Goal: Information Seeking & Learning: Learn about a topic

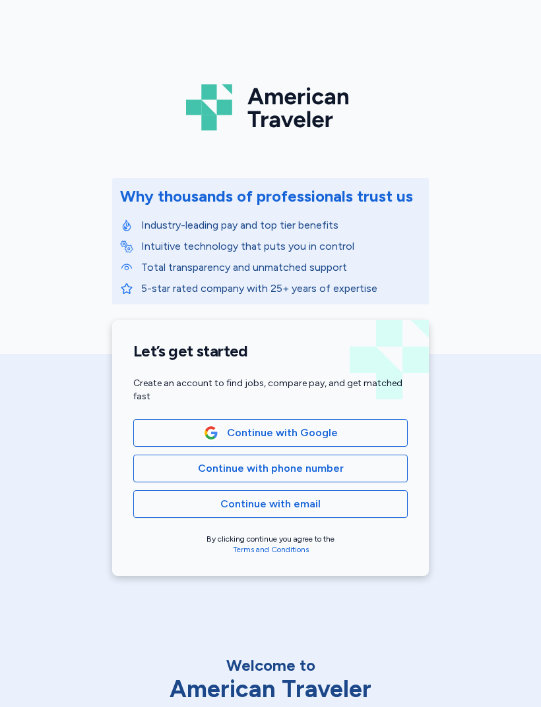
click at [338, 465] on span "Continue with phone number" at bounding box center [271, 469] width 146 height 16
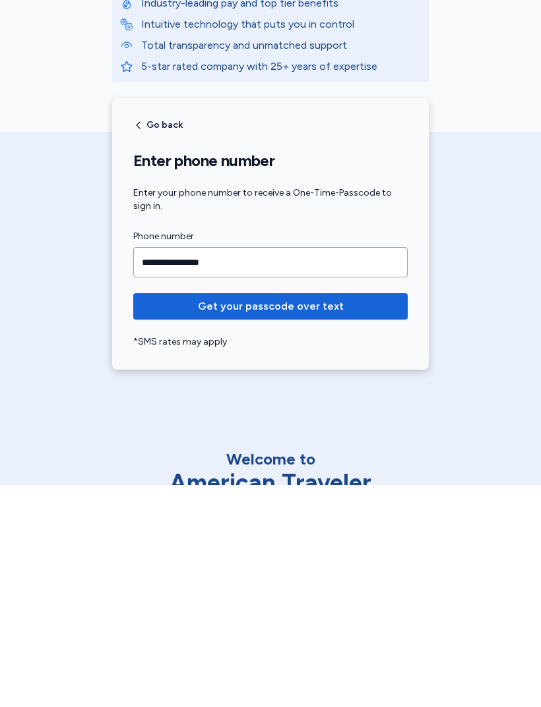
type input "**********"
click at [334, 521] on span "Get your passcode over text" at bounding box center [271, 529] width 146 height 16
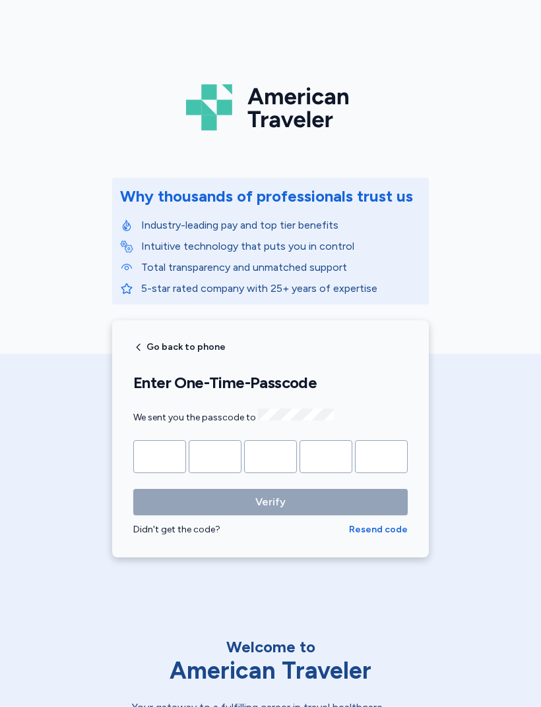
click at [172, 455] on input "Please enter OTP character 1" at bounding box center [159, 456] width 53 height 33
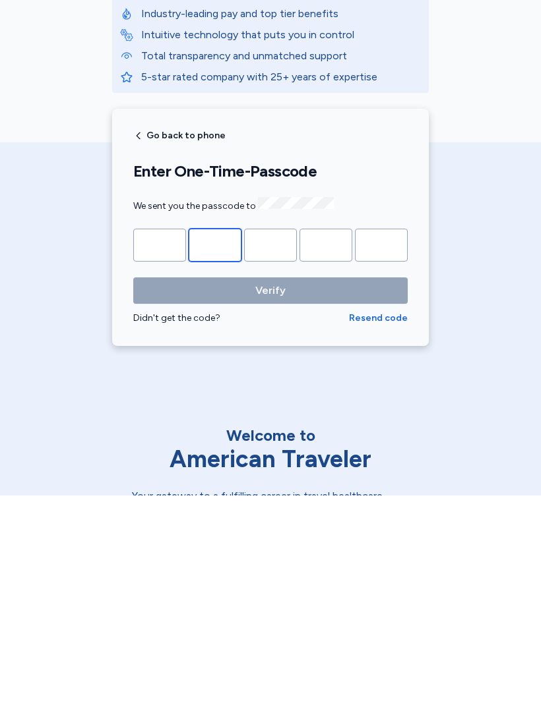
type input "*"
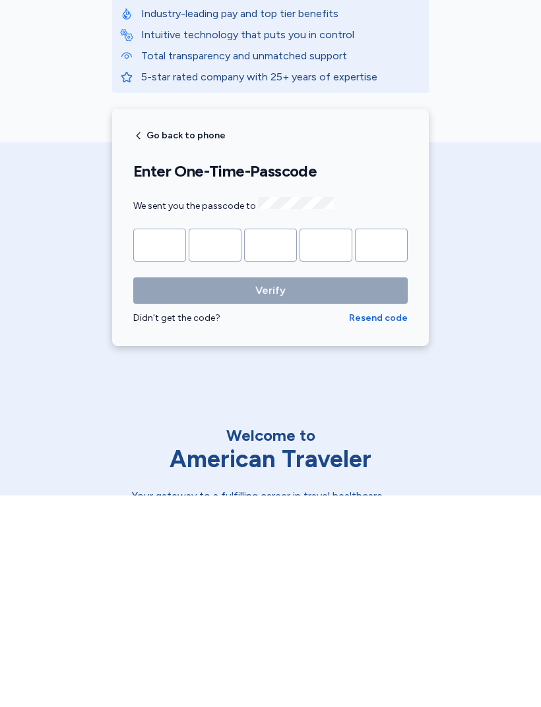
click at [270, 489] on button "Verify" at bounding box center [270, 502] width 274 height 26
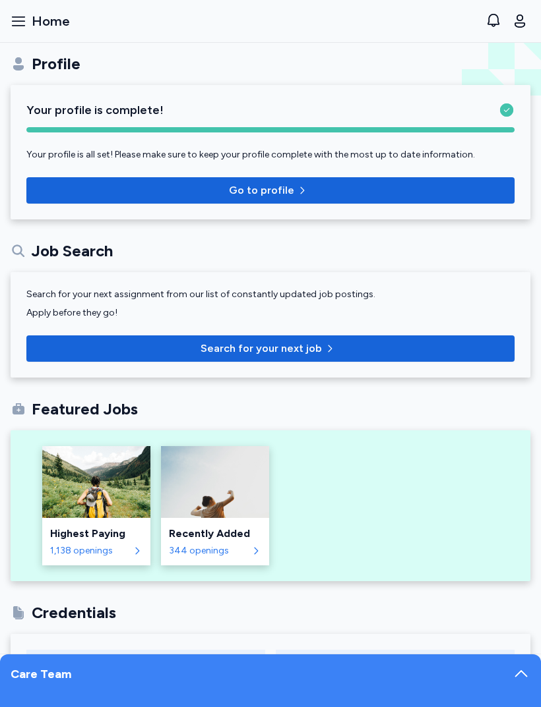
click at [357, 187] on span "Go to profile" at bounding box center [270, 191] width 467 height 16
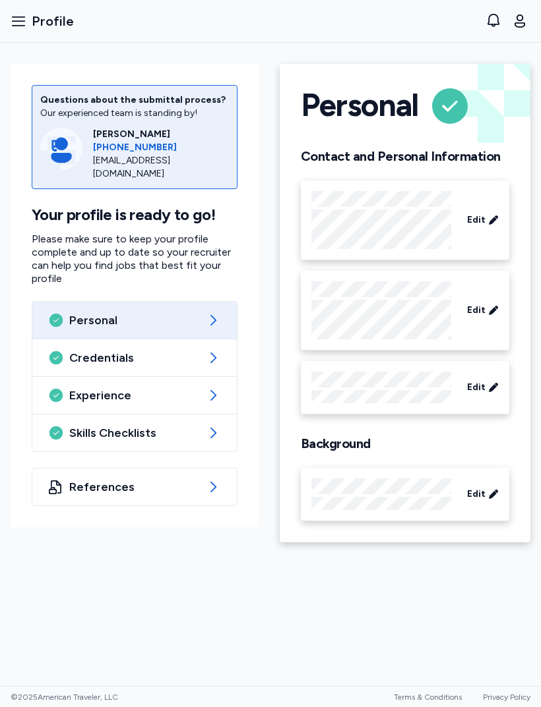
click at [158, 351] on span "Credentials" at bounding box center [134, 358] width 131 height 16
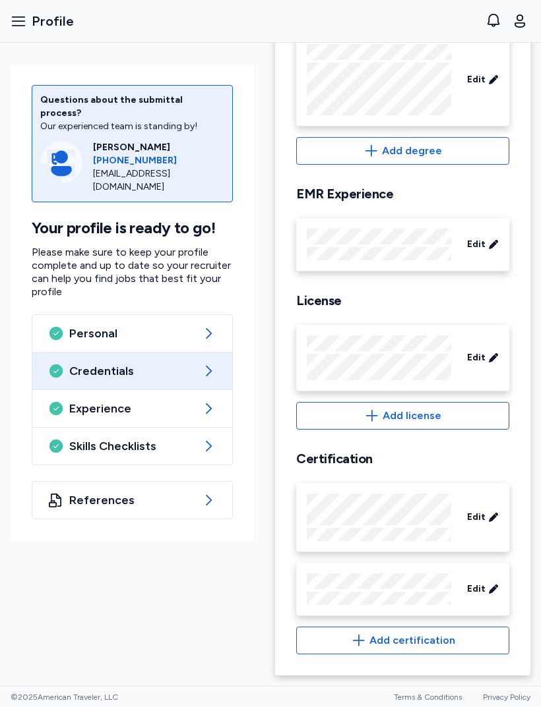
scroll to position [283, 0]
click at [174, 401] on span "Experience" at bounding box center [132, 409] width 126 height 16
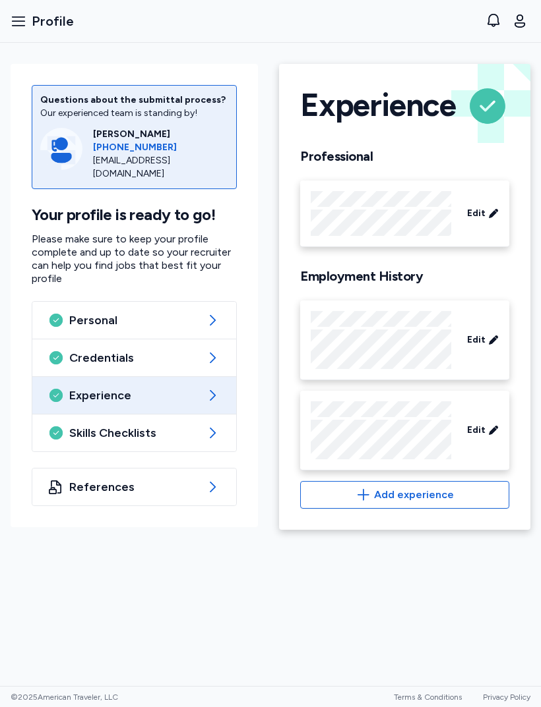
click at [196, 425] on span "Skills Checklists" at bounding box center [134, 433] width 130 height 16
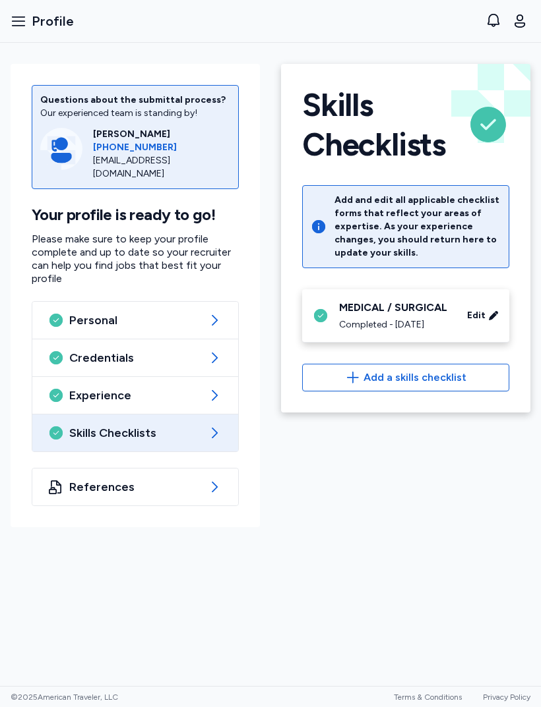
click at [20, 22] on icon "button" at bounding box center [19, 21] width 16 height 16
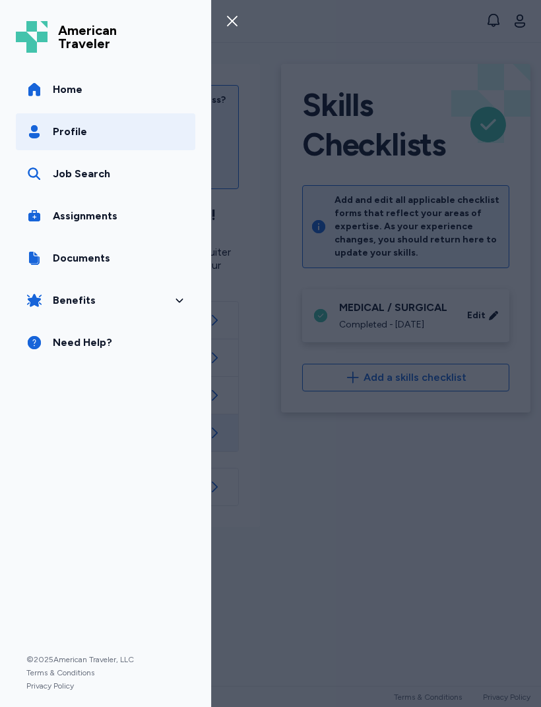
click at [123, 101] on link "Home" at bounding box center [105, 89] width 179 height 37
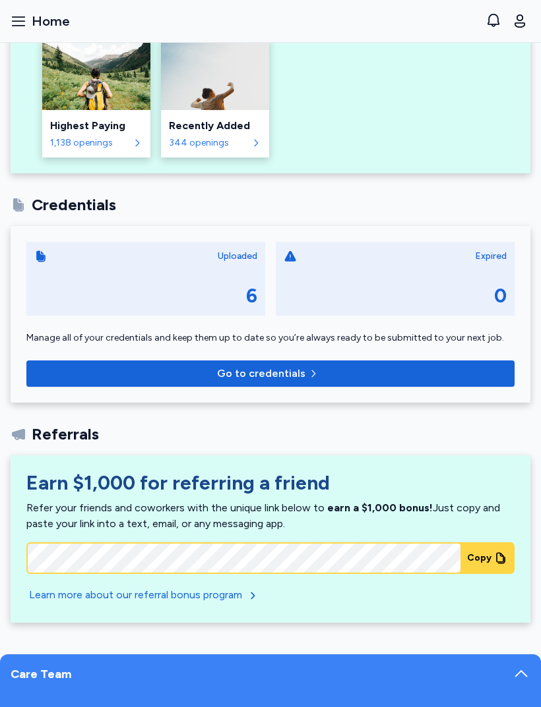
scroll to position [408, 0]
click at [245, 283] on div "Uploaded 6" at bounding box center [145, 279] width 239 height 74
click at [330, 372] on span "Go to credentials" at bounding box center [270, 374] width 467 height 16
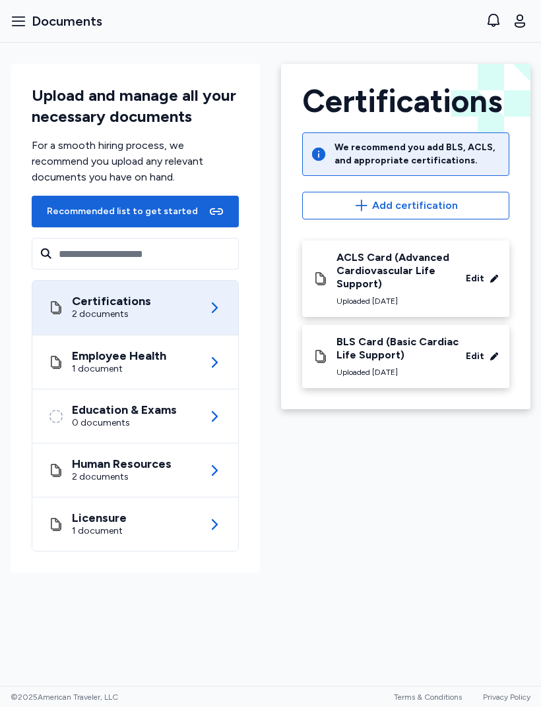
click at [155, 525] on div "Licensure 1 document" at bounding box center [135, 524] width 174 height 53
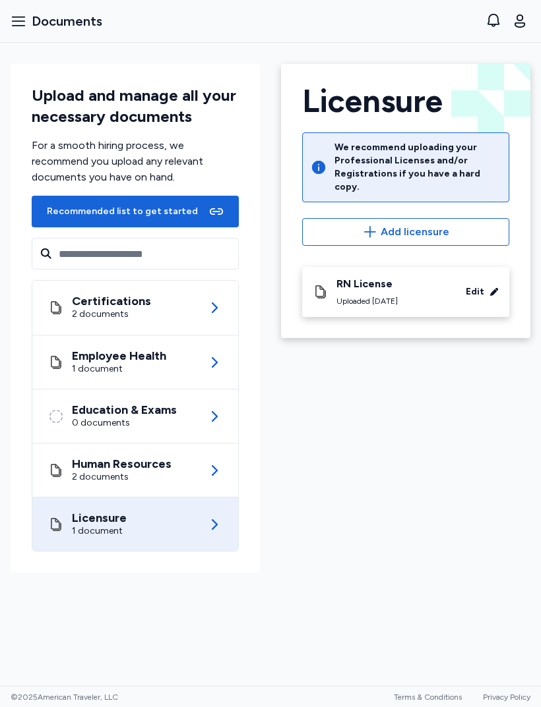
click at [159, 411] on div "Education & Exams" at bounding box center [124, 409] width 105 height 13
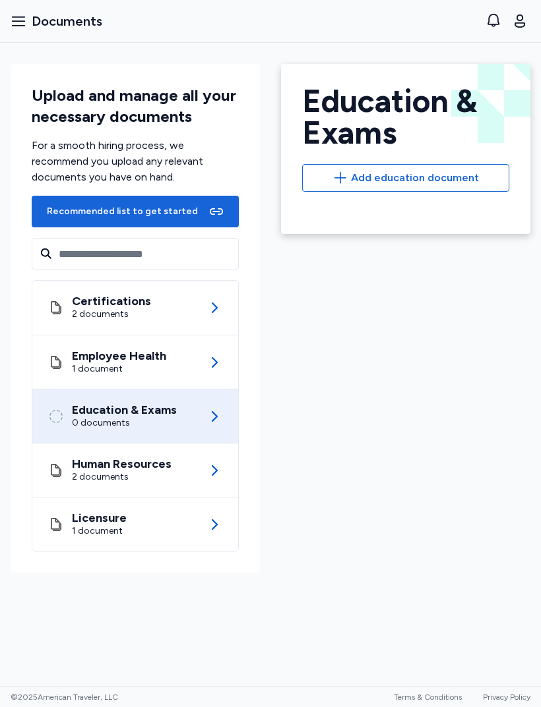
click at [143, 473] on div "2 documents" at bounding box center [122, 477] width 100 height 13
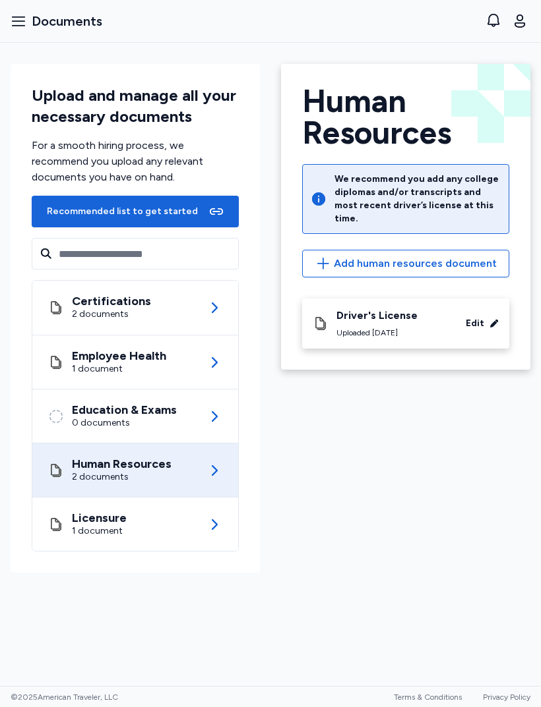
click at [163, 300] on div "Certifications 2 documents" at bounding box center [135, 308] width 174 height 54
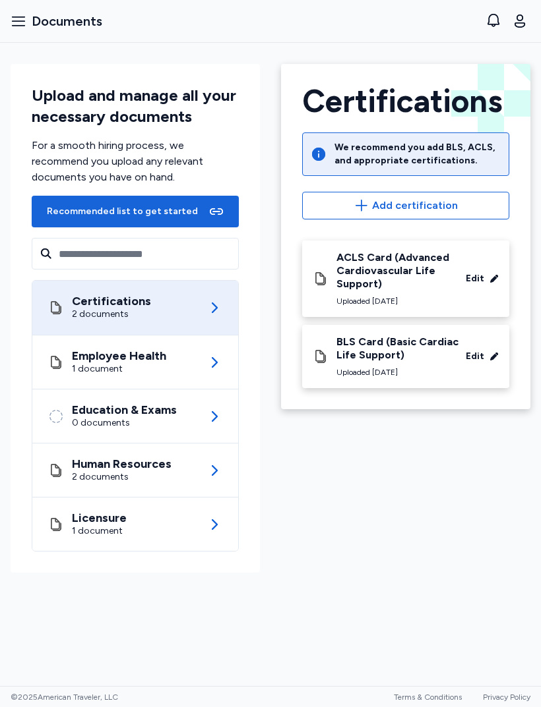
click at [173, 368] on div "Employee Health 1 document" at bounding box center [135, 362] width 174 height 53
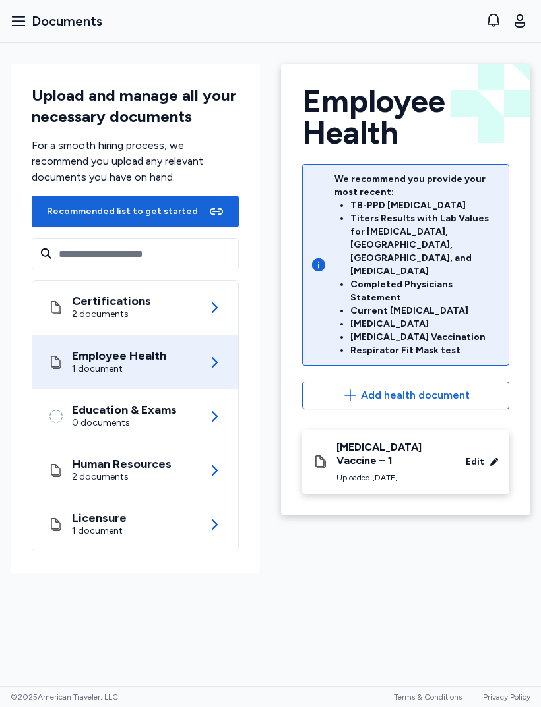
click at [23, 18] on icon "button" at bounding box center [19, 21] width 16 height 16
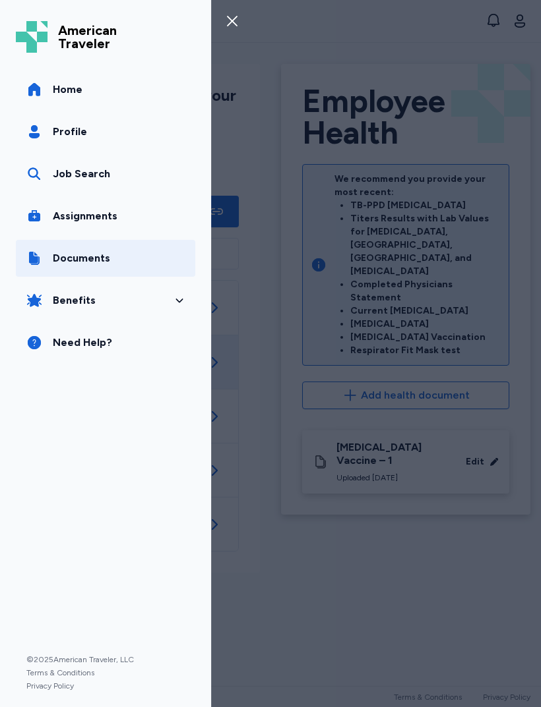
click at [98, 92] on link "Home" at bounding box center [105, 89] width 179 height 37
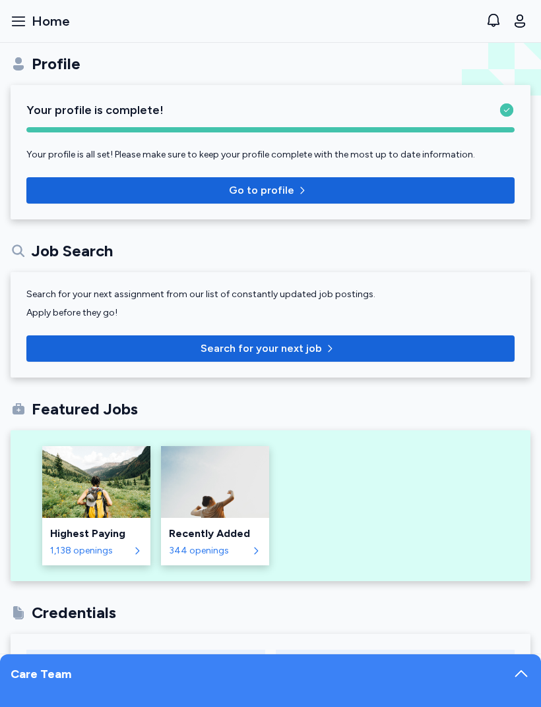
click at [16, 25] on icon "button" at bounding box center [18, 20] width 13 height 9
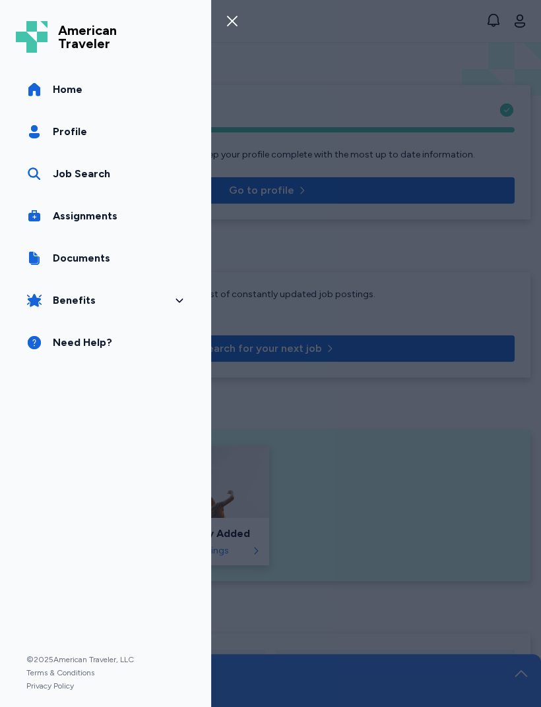
click at [183, 300] on icon at bounding box center [179, 300] width 11 height 11
click at [134, 336] on link "Benefits Overview" at bounding box center [119, 336] width 132 height 24
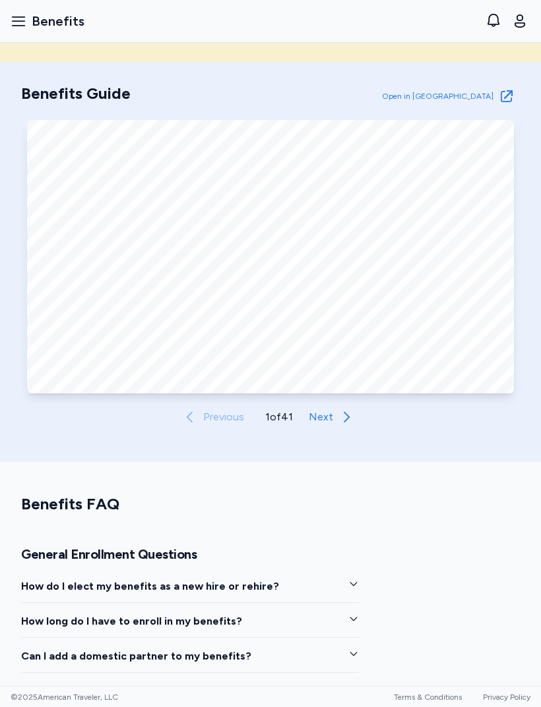
scroll to position [365, 0]
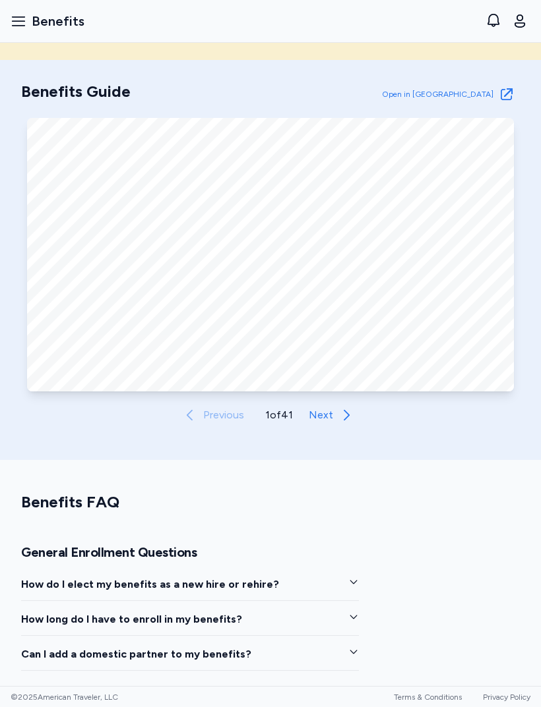
click at [334, 403] on button "Next" at bounding box center [333, 415] width 61 height 26
click at [336, 402] on button "Next" at bounding box center [334, 415] width 61 height 26
click at [330, 407] on span "Next" at bounding box center [321, 415] width 24 height 16
click at [345, 407] on icon at bounding box center [347, 415] width 16 height 16
click at [339, 407] on icon at bounding box center [347, 415] width 16 height 16
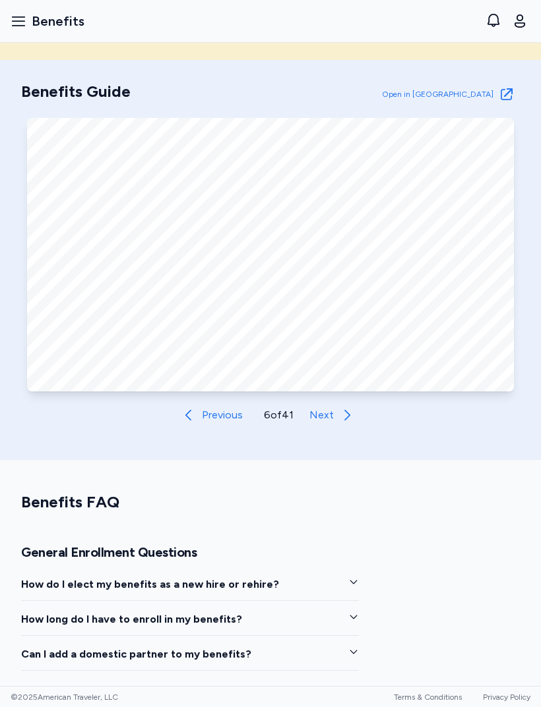
click at [337, 403] on button "Next" at bounding box center [334, 415] width 61 height 26
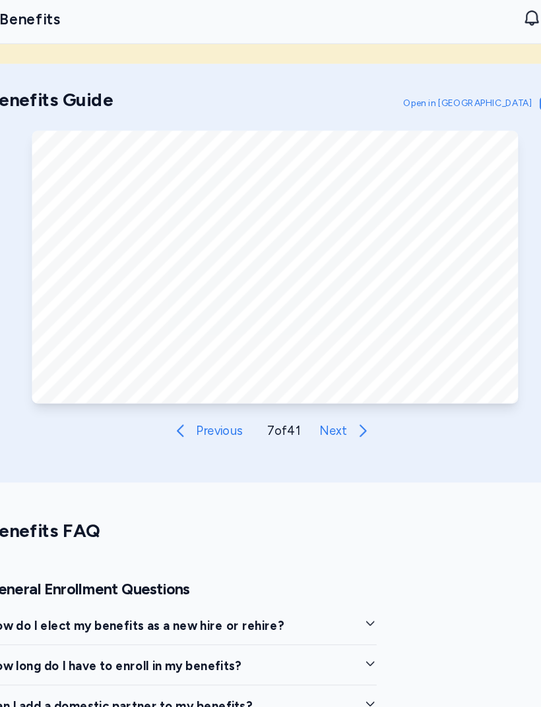
click at [339, 370] on icon at bounding box center [347, 378] width 16 height 16
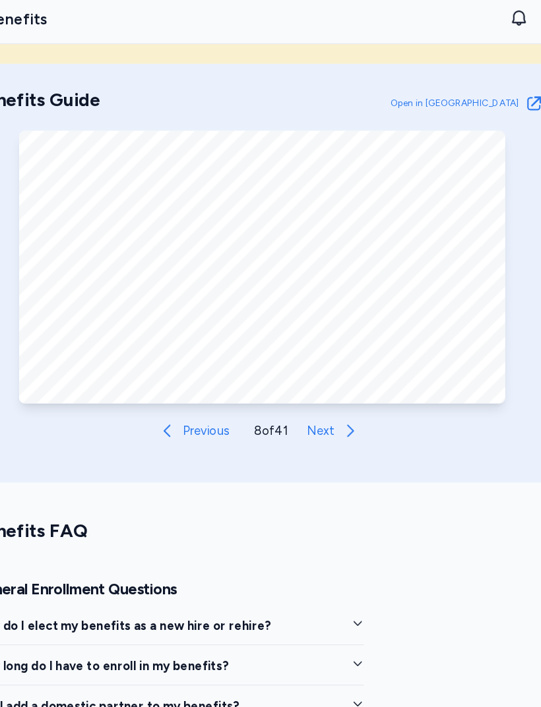
click at [175, 368] on button "Previous" at bounding box center [214, 378] width 78 height 26
click at [292, 336] on div "Benefits Guide Open in New Tab Open in Tab Previous 7 of 41 Next" at bounding box center [270, 236] width 541 height 310
click at [309, 370] on span "Next" at bounding box center [321, 378] width 24 height 16
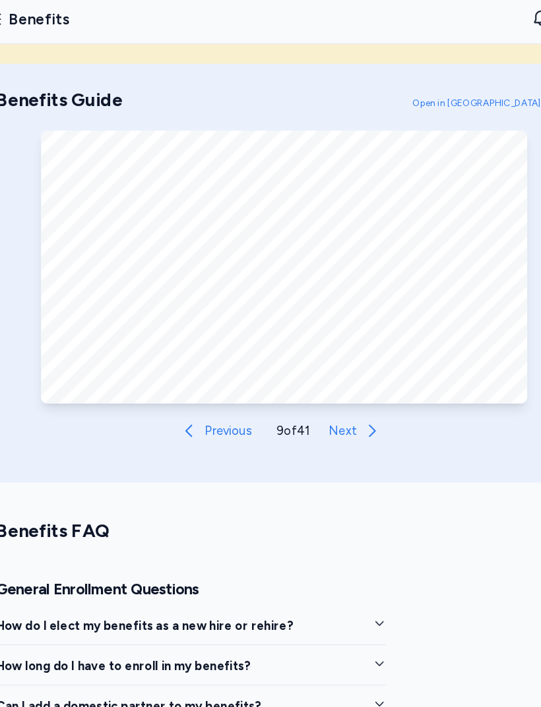
click at [312, 365] on button "Next" at bounding box center [334, 378] width 61 height 26
click at [312, 370] on span "Next" at bounding box center [324, 378] width 24 height 16
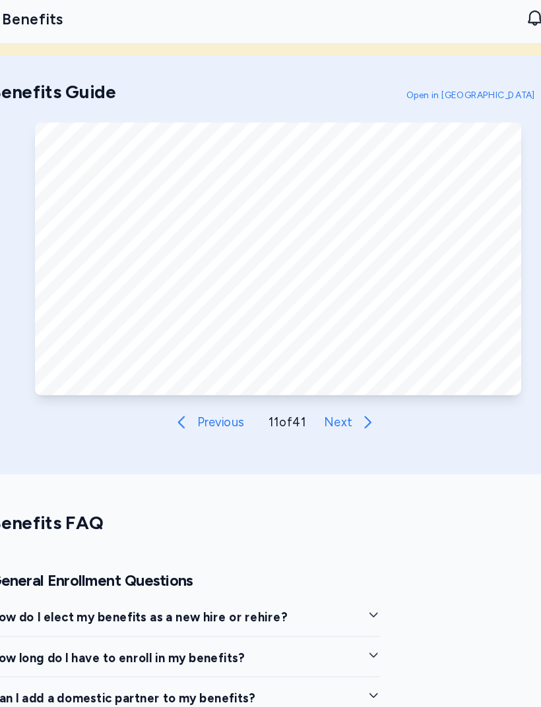
scroll to position [373, 0]
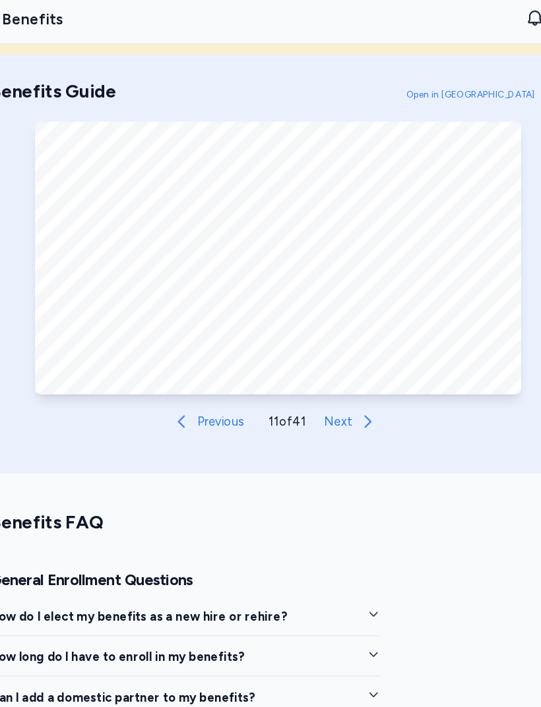
click at [305, 358] on button "Next" at bounding box center [335, 370] width 61 height 26
click at [341, 363] on icon at bounding box center [349, 371] width 16 height 16
click at [319, 362] on button "Next" at bounding box center [336, 370] width 61 height 26
click at [341, 363] on icon at bounding box center [349, 371] width 16 height 16
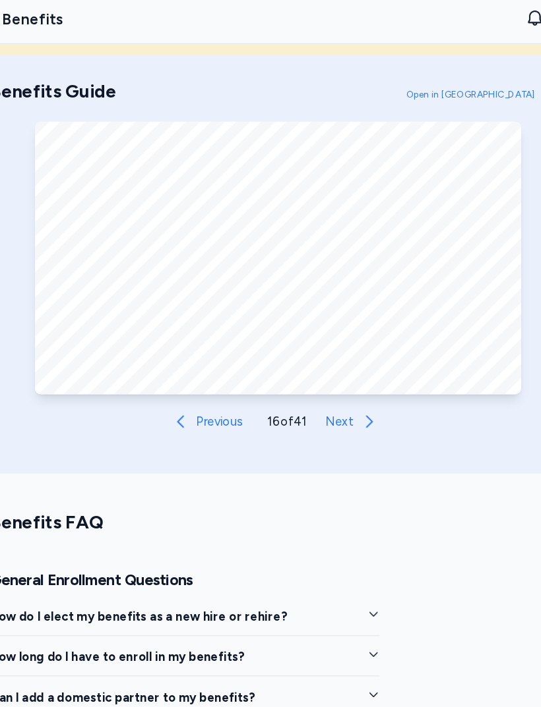
click at [307, 357] on button "Next" at bounding box center [337, 370] width 61 height 26
click at [311, 363] on span "Next" at bounding box center [323, 371] width 24 height 16
click at [307, 357] on button "Next" at bounding box center [337, 370] width 61 height 26
click at [309, 357] on button "Next" at bounding box center [337, 370] width 61 height 26
click at [342, 363] on icon at bounding box center [350, 371] width 16 height 16
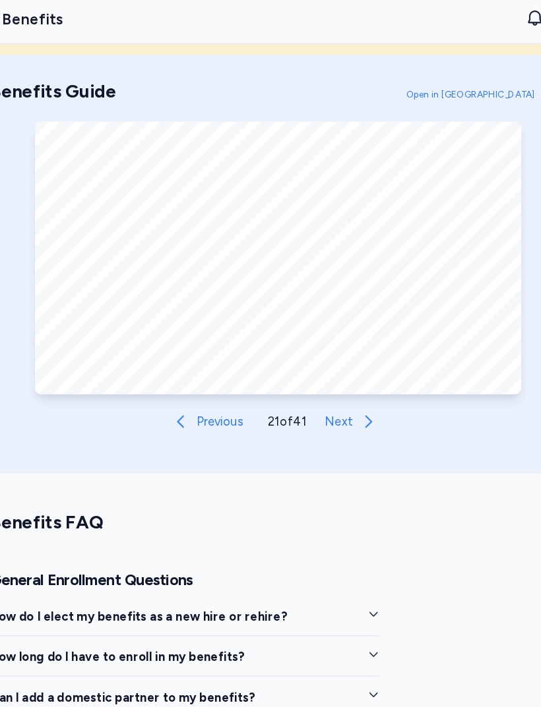
click at [309, 357] on button "Next" at bounding box center [336, 370] width 61 height 26
click at [310, 357] on button "Next" at bounding box center [337, 370] width 61 height 26
click at [341, 363] on icon at bounding box center [349, 371] width 16 height 16
click at [342, 363] on icon at bounding box center [350, 371] width 16 height 16
click at [310, 357] on button "Next" at bounding box center [337, 370] width 61 height 26
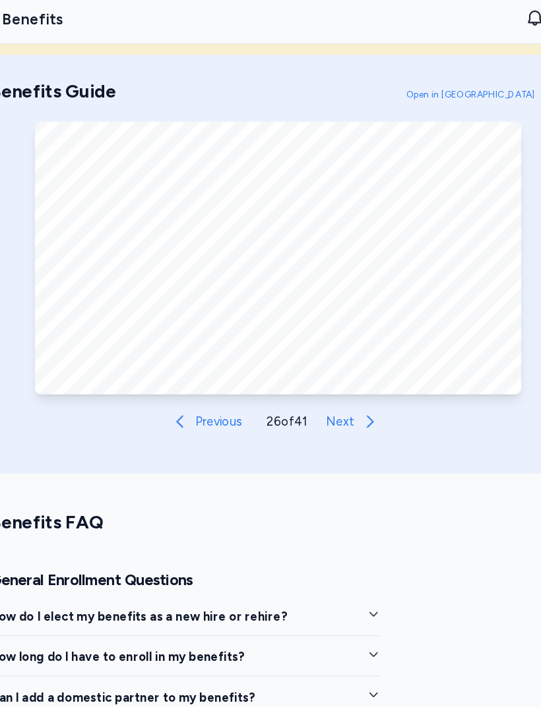
click at [310, 357] on button "Next" at bounding box center [337, 370] width 61 height 26
click at [341, 363] on icon at bounding box center [349, 371] width 16 height 16
click at [342, 363] on icon at bounding box center [350, 371] width 16 height 16
click at [316, 357] on button "Next" at bounding box center [337, 370] width 61 height 26
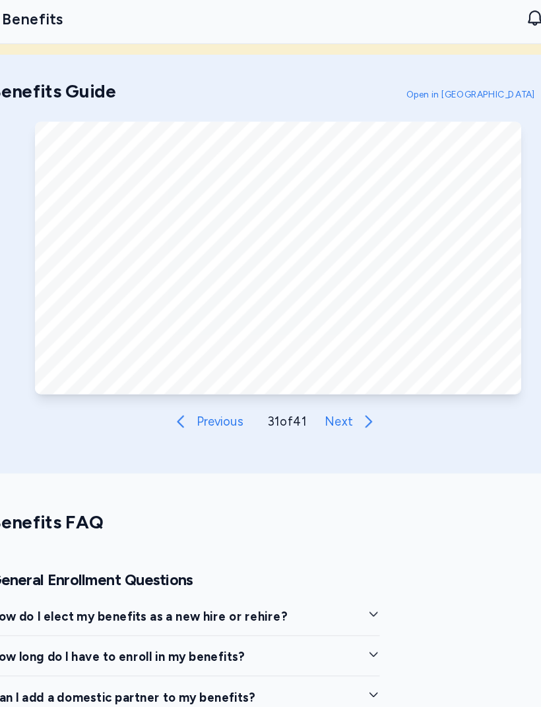
click at [306, 357] on button "Next" at bounding box center [336, 370] width 61 height 26
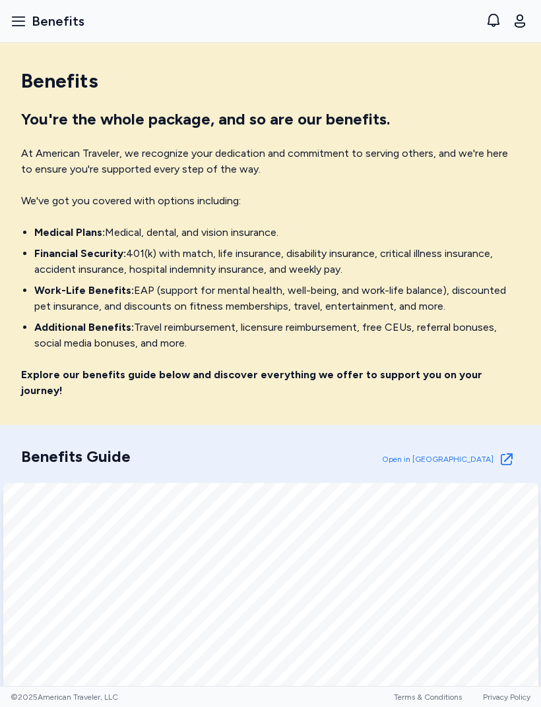
scroll to position [0, 0]
click at [16, 13] on icon "button" at bounding box center [19, 21] width 16 height 16
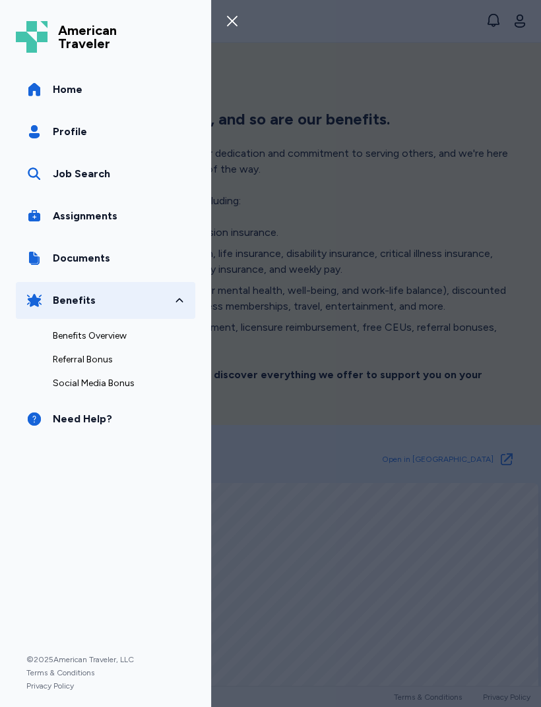
click at [58, 175] on div "Job Search" at bounding box center [81, 174] width 57 height 16
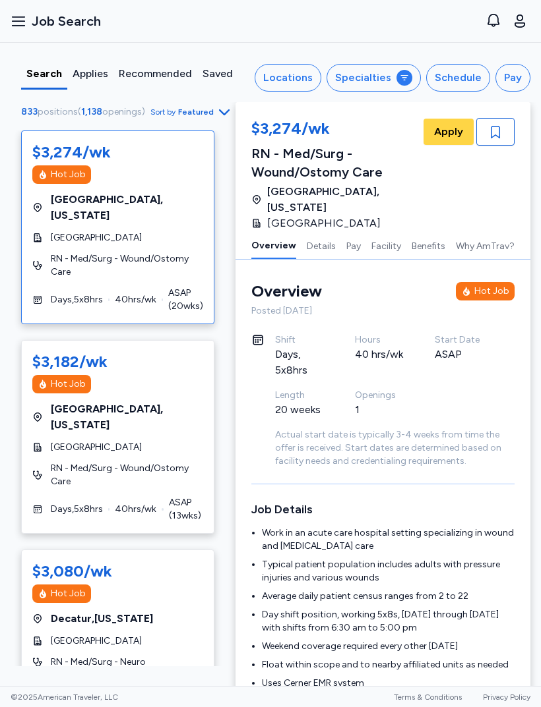
click at [453, 85] on div "Schedule" at bounding box center [457, 78] width 47 height 16
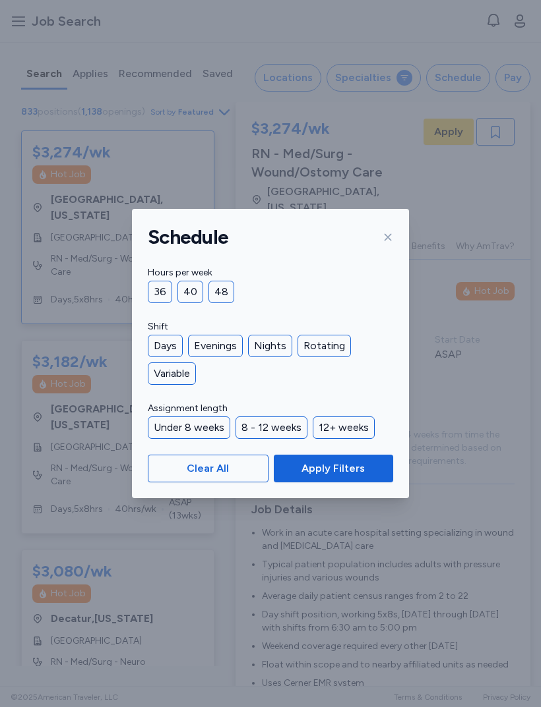
click at [169, 285] on div "36" at bounding box center [160, 292] width 24 height 22
click at [169, 339] on div "Days" at bounding box center [165, 346] width 35 height 22
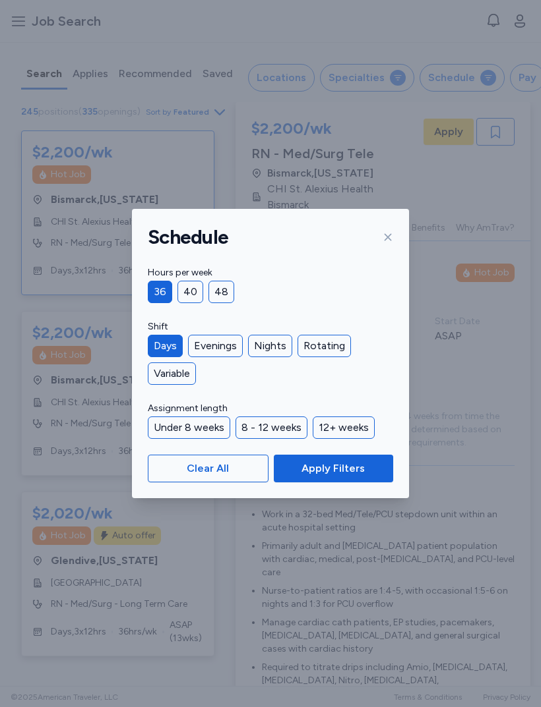
click at [267, 350] on div "Nights" at bounding box center [270, 346] width 44 height 22
click at [161, 349] on div "Days" at bounding box center [165, 346] width 35 height 22
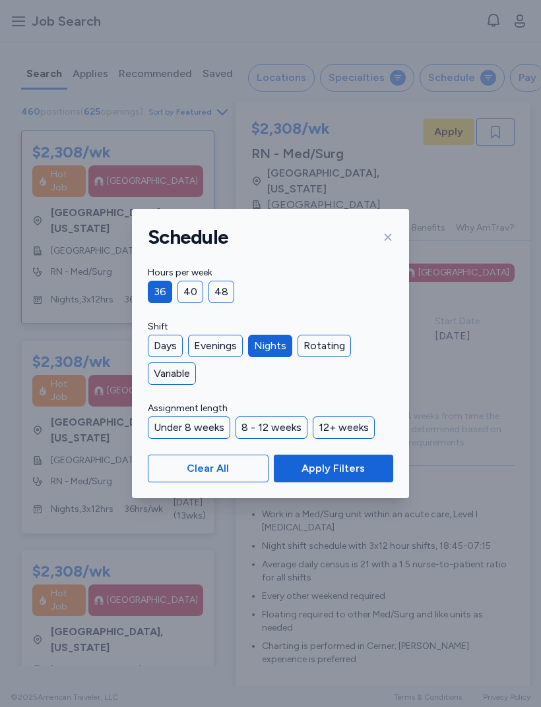
click at [367, 458] on button "Apply Filters" at bounding box center [333, 469] width 119 height 28
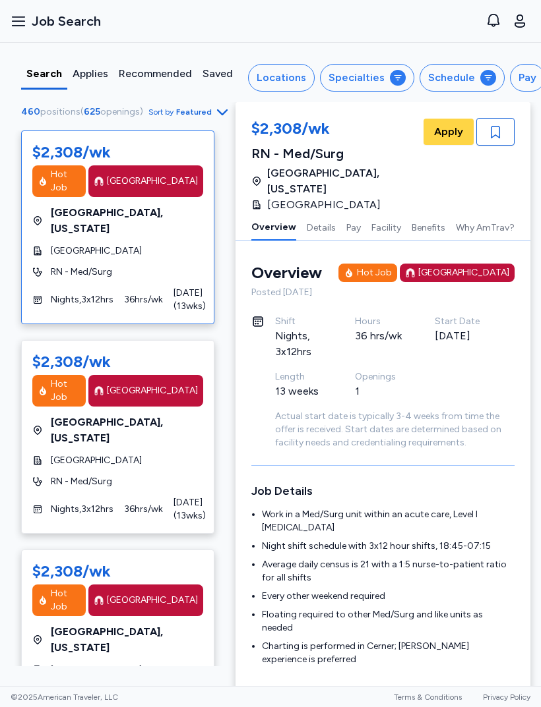
click at [214, 119] on icon "button" at bounding box center [222, 112] width 16 height 16
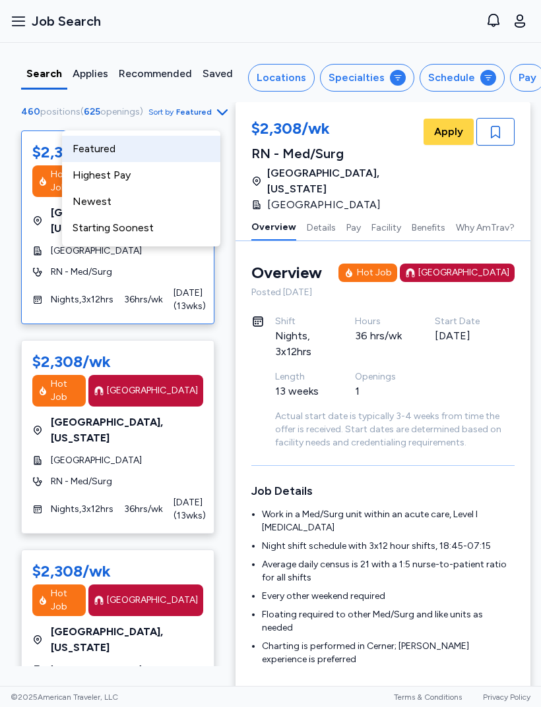
click at [166, 176] on div "Highest Pay" at bounding box center [141, 175] width 158 height 26
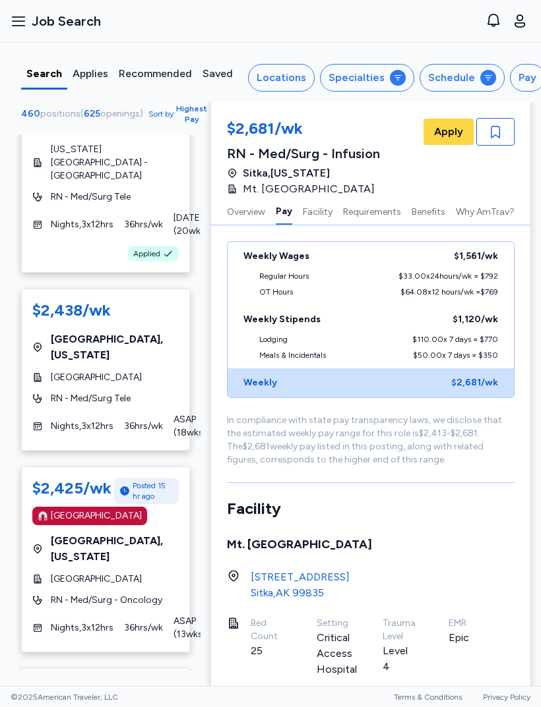
scroll to position [2522, 0]
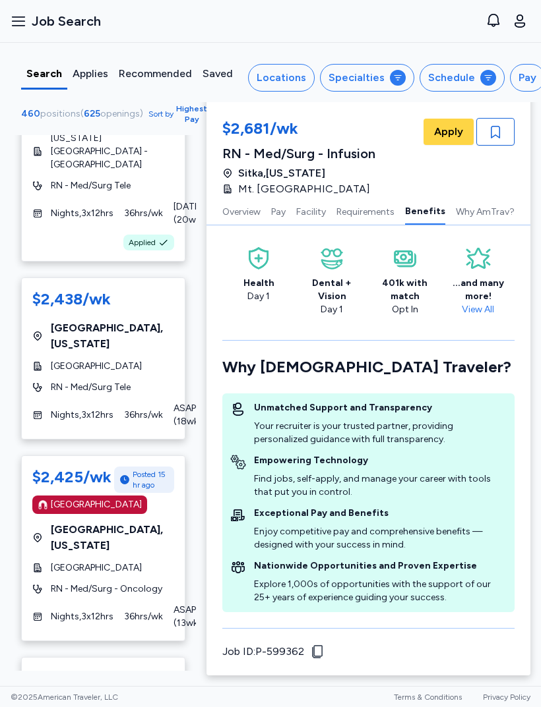
click at [83, 610] on span "Nights , 3 x 12 hrs" at bounding box center [82, 616] width 63 height 13
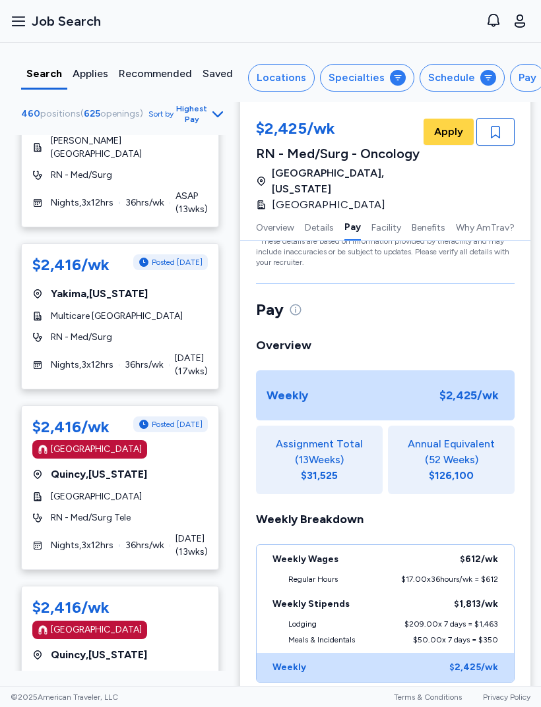
click at [58, 671] on span "[GEOGRAPHIC_DATA]" at bounding box center [96, 677] width 91 height 13
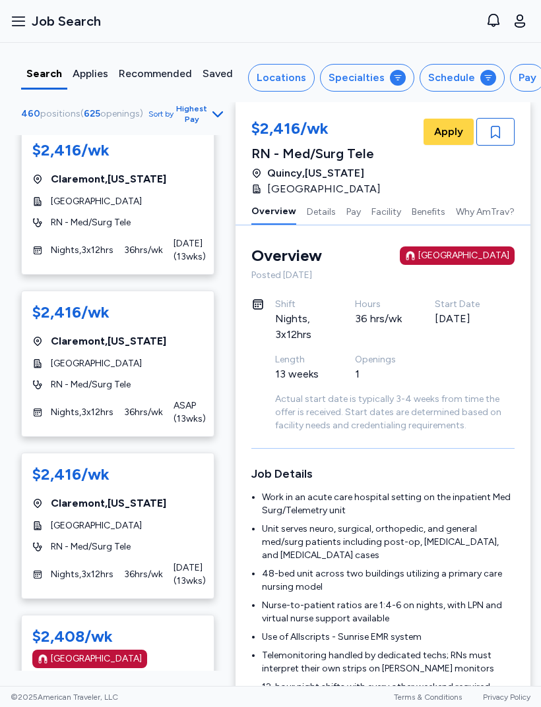
click at [66, 676] on span "[GEOGRAPHIC_DATA] , [US_STATE]" at bounding box center [127, 692] width 152 height 32
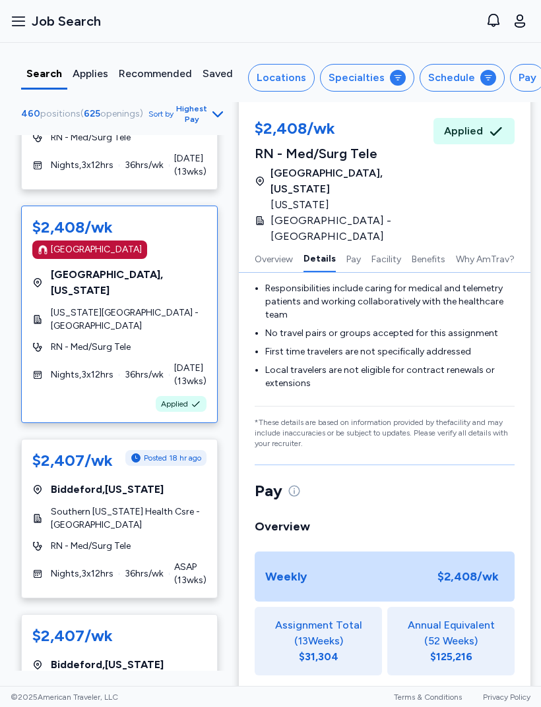
click at [59, 506] on span "Southern [US_STATE] Health Csre - [GEOGRAPHIC_DATA]" at bounding box center [129, 519] width 156 height 26
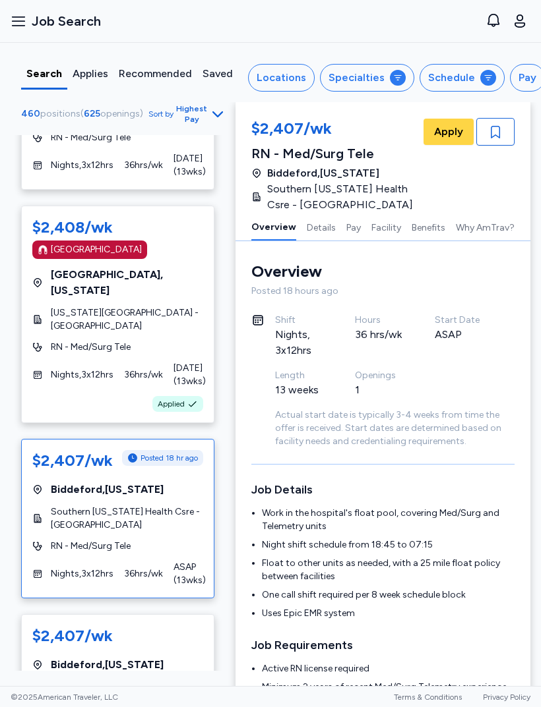
click at [140, 681] on span "Southern [US_STATE] Health Csre - [GEOGRAPHIC_DATA]" at bounding box center [127, 694] width 152 height 26
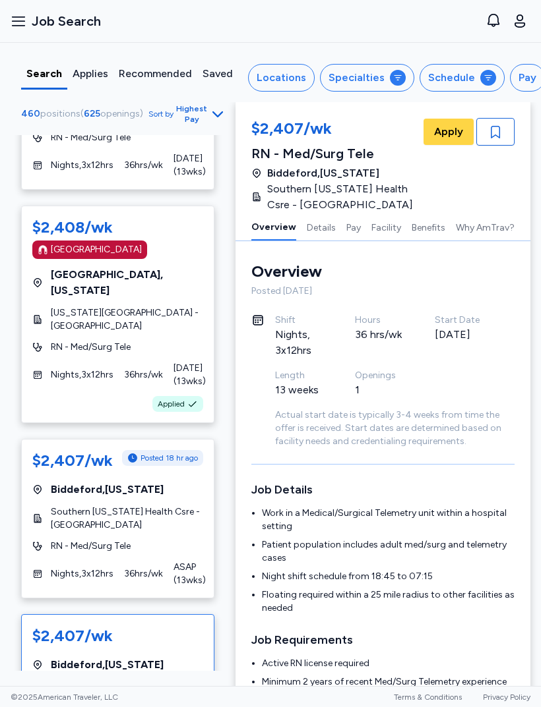
click at [110, 540] on span "RN - Med/Surg Tele" at bounding box center [91, 546] width 80 height 13
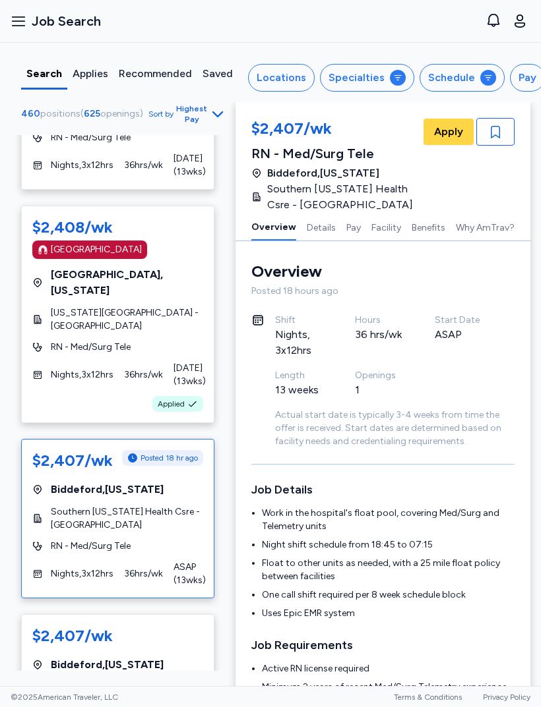
click at [119, 657] on span "[GEOGRAPHIC_DATA] , [US_STATE]" at bounding box center [107, 665] width 113 height 16
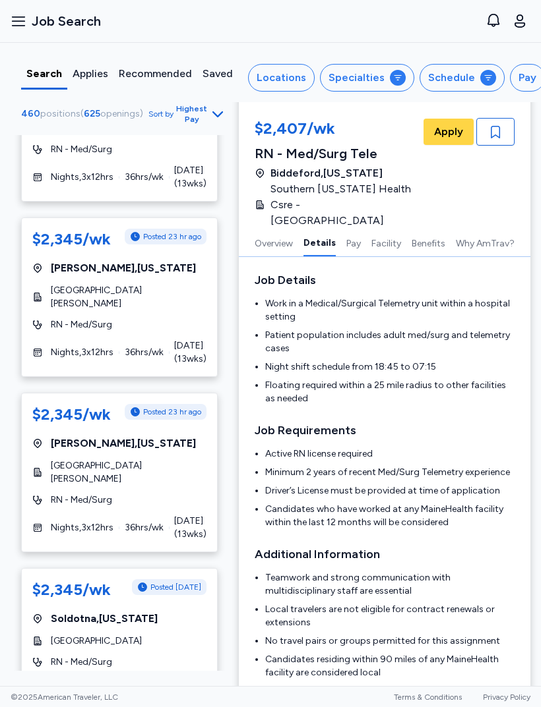
scroll to position [6420, 0]
